Goal: Transaction & Acquisition: Purchase product/service

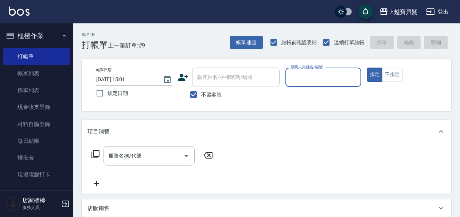
scroll to position [7, 0]
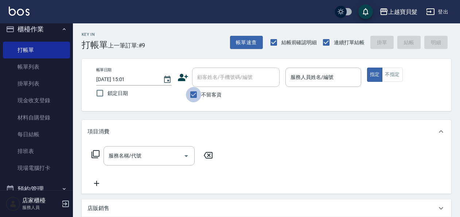
click at [198, 96] on input "不留客資" at bounding box center [193, 94] width 15 height 15
checkbox input "false"
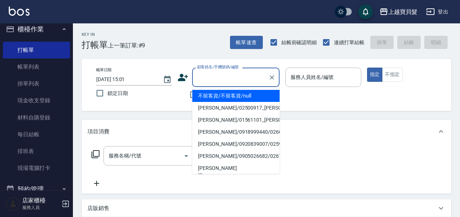
click at [211, 81] on input "顧客姓名/手機號碼/編號" at bounding box center [231, 77] width 70 height 13
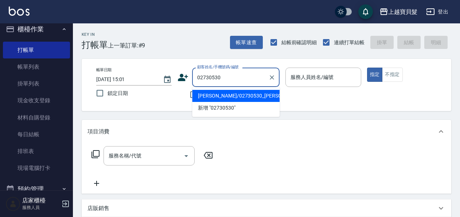
type input "[PERSON_NAME]/02730530_[PERSON_NAME]/02730530"
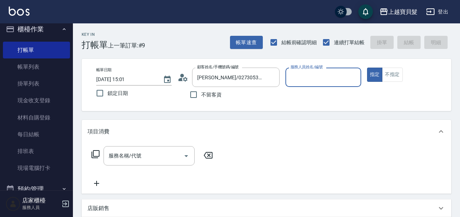
type input "Ponny-11"
click at [98, 151] on icon at bounding box center [95, 154] width 9 height 9
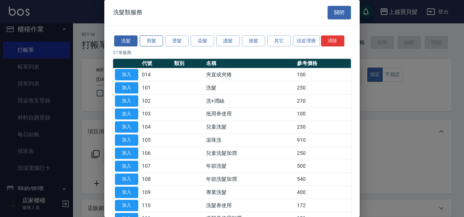
click at [157, 43] on button "剪髮" at bounding box center [151, 40] width 23 height 11
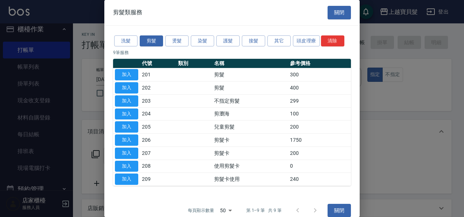
click at [123, 163] on button "加入" at bounding box center [126, 166] width 23 height 11
type input "使用剪髮卡(208)"
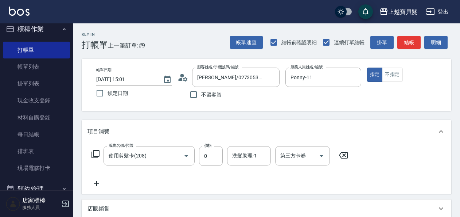
click at [99, 153] on icon at bounding box center [95, 154] width 9 height 9
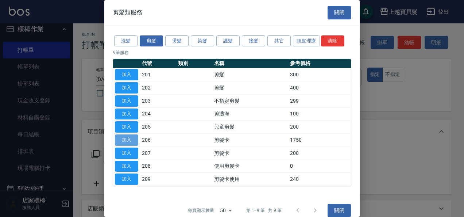
click at [125, 137] on button "加入" at bounding box center [126, 139] width 23 height 11
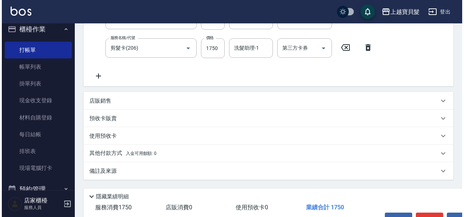
scroll to position [181, 0]
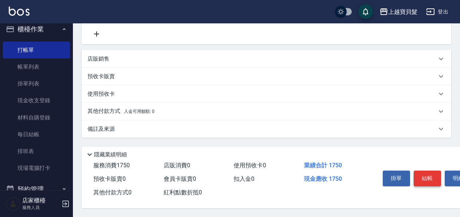
click at [426, 173] on button "結帳" at bounding box center [427, 177] width 27 height 15
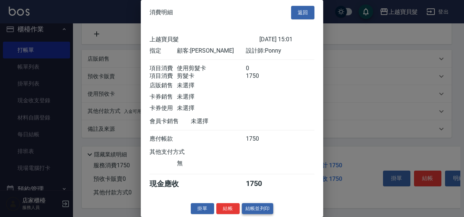
scroll to position [10, 0]
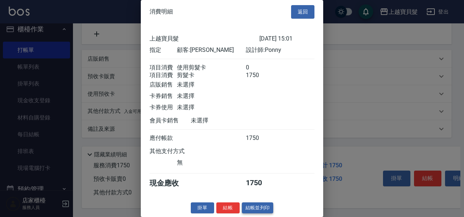
click at [260, 207] on button "結帳並列印" at bounding box center [258, 207] width 32 height 11
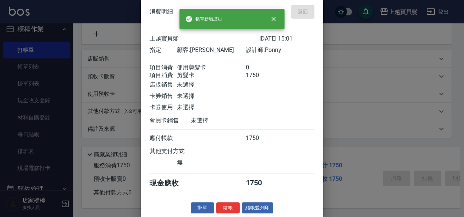
type input "[DATE] 17:52"
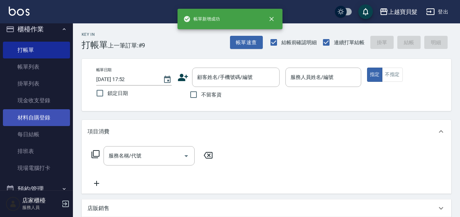
scroll to position [0, 0]
